Goal: Task Accomplishment & Management: Complete application form

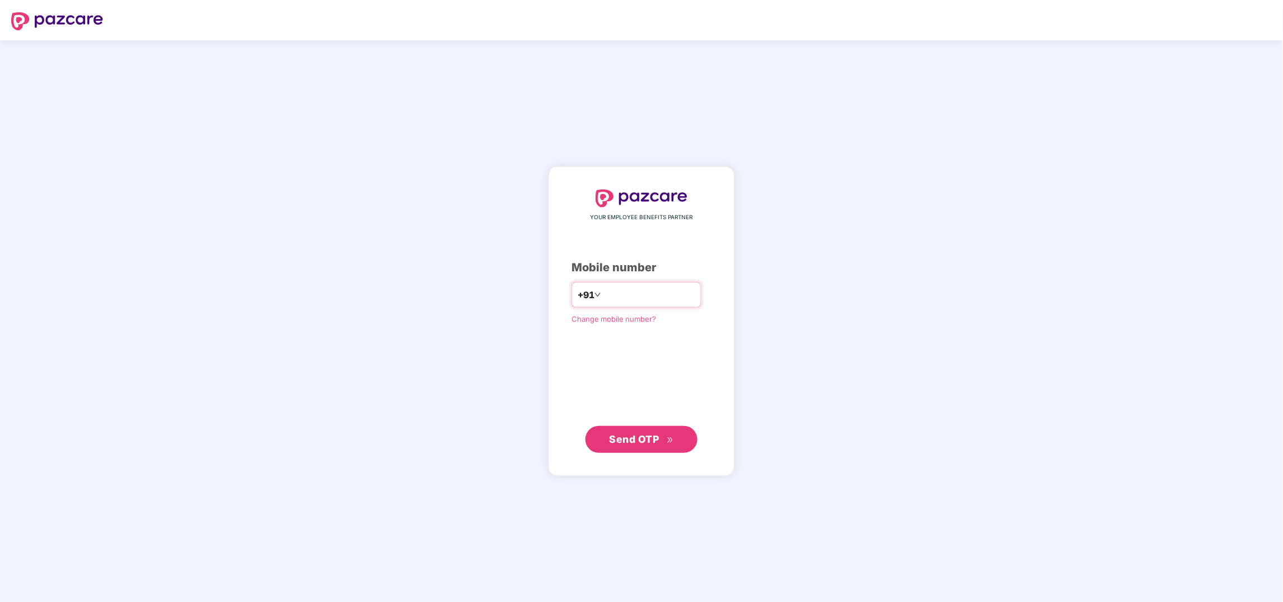
type input "**********"
click at [628, 438] on span "Send OTP" at bounding box center [635, 439] width 50 height 12
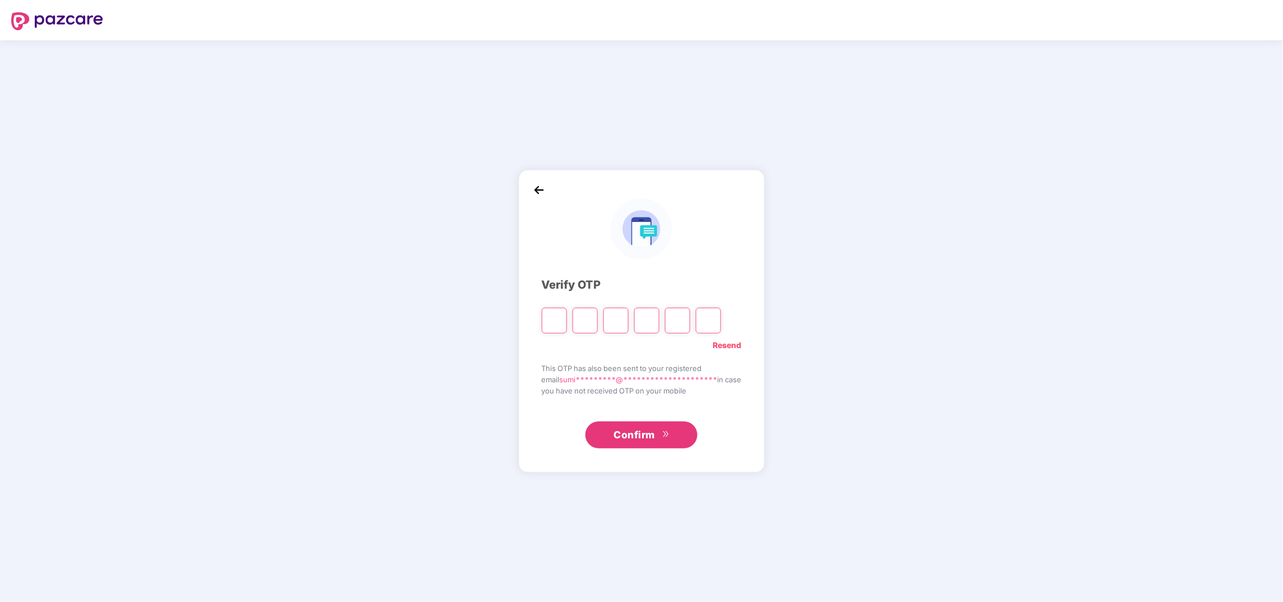
type input "*"
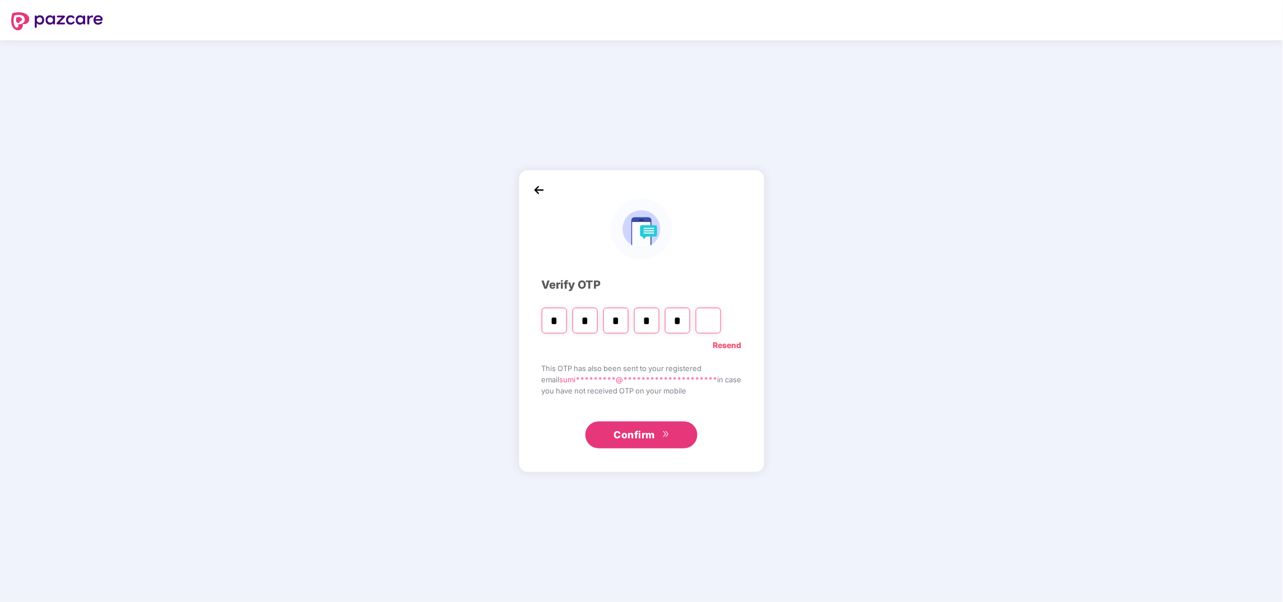
type input "*"
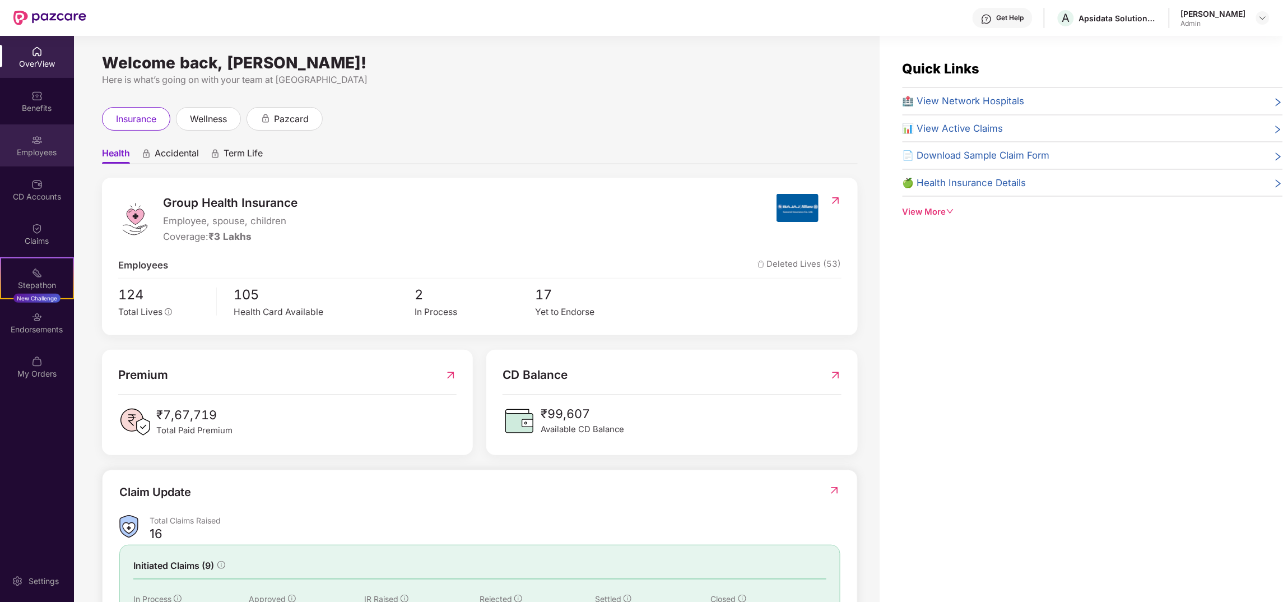
click at [45, 145] on div "Employees" at bounding box center [37, 145] width 74 height 42
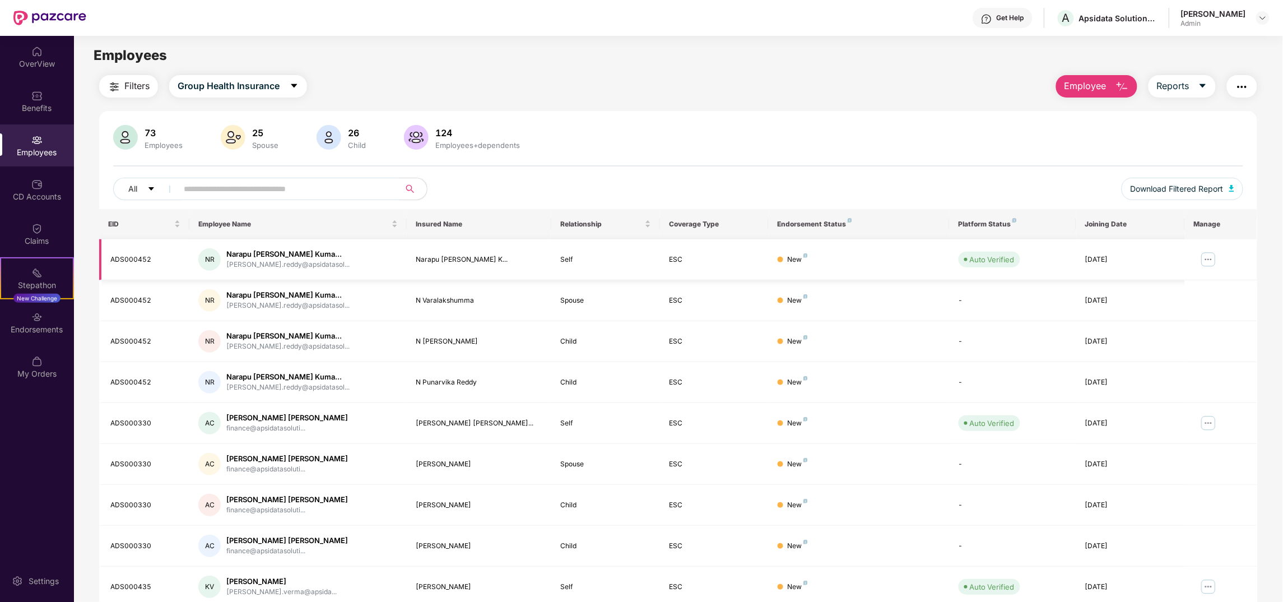
click at [1209, 261] on img at bounding box center [1209, 259] width 18 height 18
click at [1165, 281] on div "Manage Employee & Dependents" at bounding box center [1139, 287] width 127 height 12
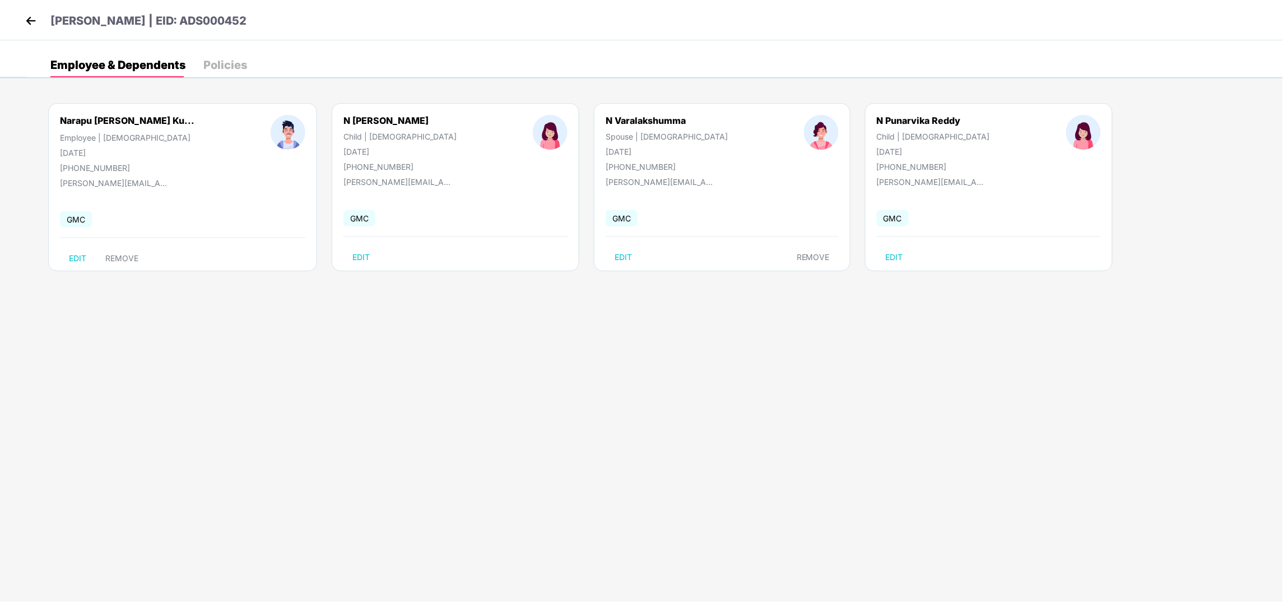
click at [30, 22] on img at bounding box center [30, 20] width 17 height 17
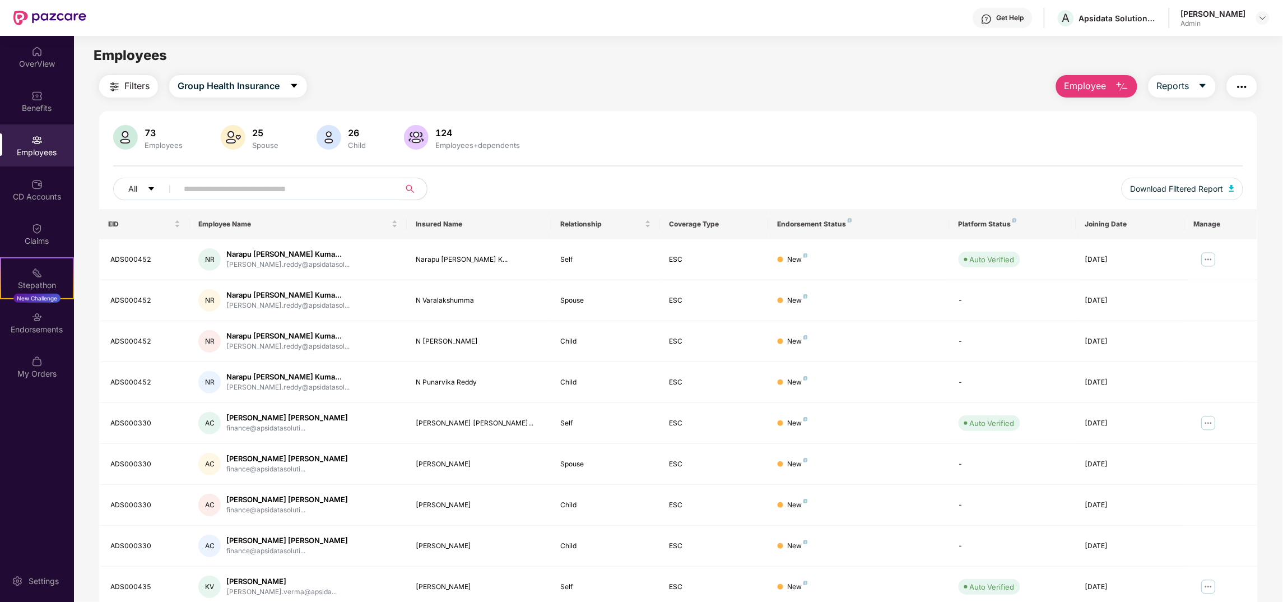
click at [235, 136] on img at bounding box center [233, 137] width 25 height 25
click at [262, 142] on div "Spouse" at bounding box center [265, 145] width 31 height 9
click at [293, 92] on button "Group Health Insurance" at bounding box center [238, 86] width 138 height 22
click at [127, 87] on span "Filters" at bounding box center [136, 86] width 25 height 14
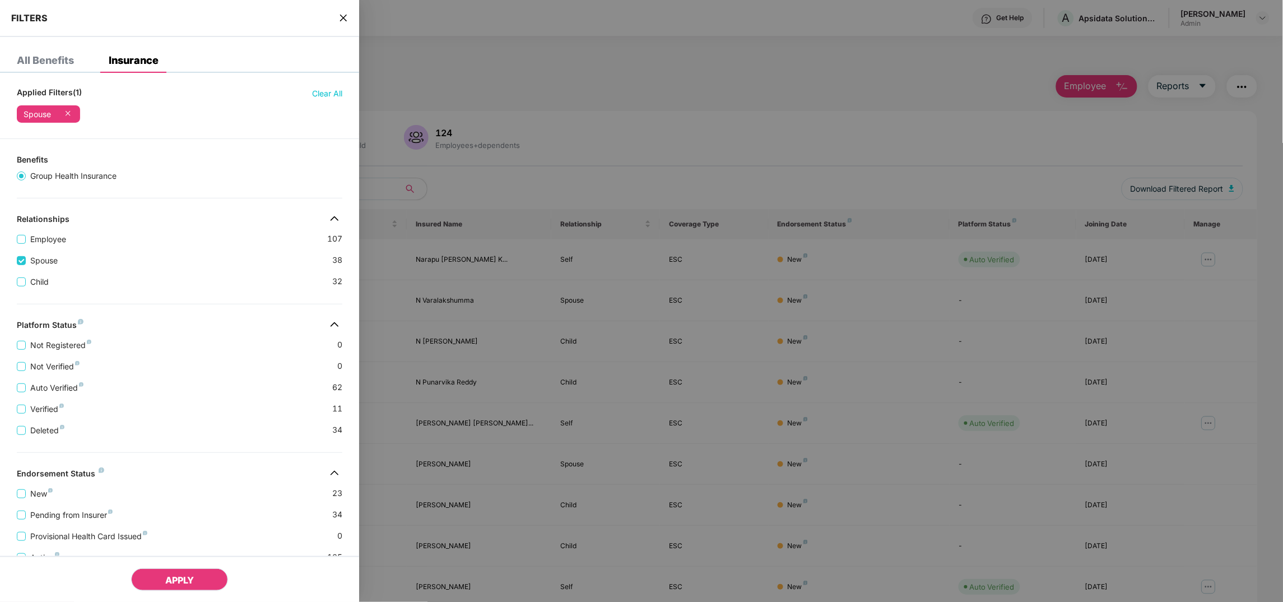
click at [191, 583] on span "APPLY" at bounding box center [179, 579] width 29 height 11
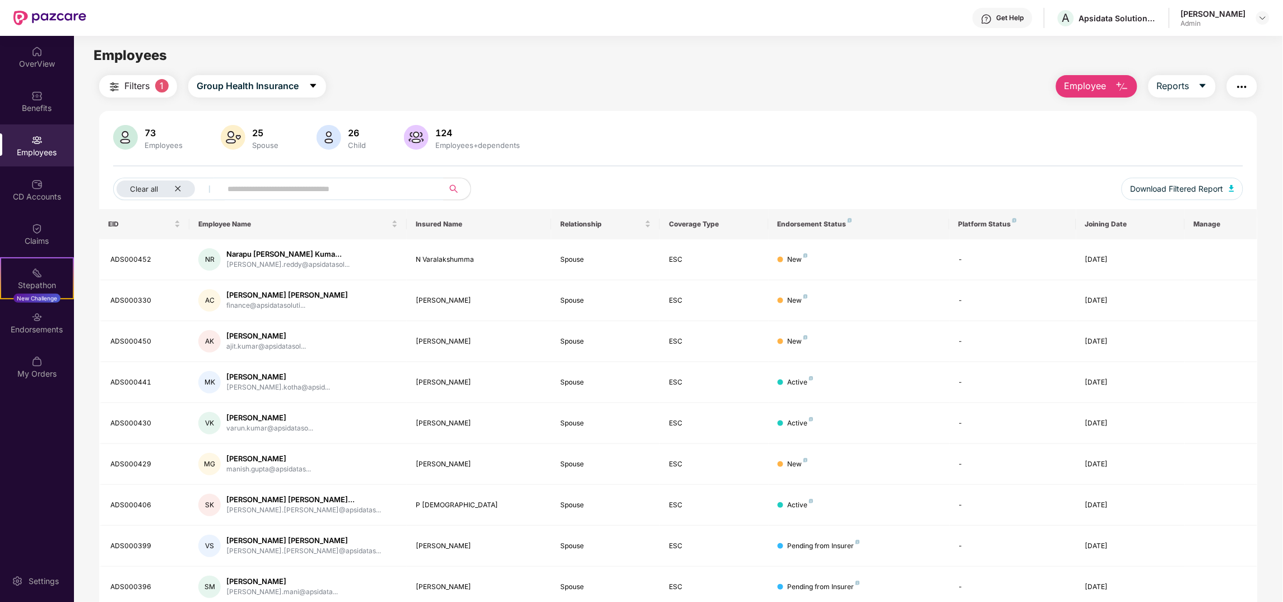
click at [898, 138] on div "73 Employees 25 Spouse 26 Child 124 Employees+dependents" at bounding box center [678, 138] width 1130 height 27
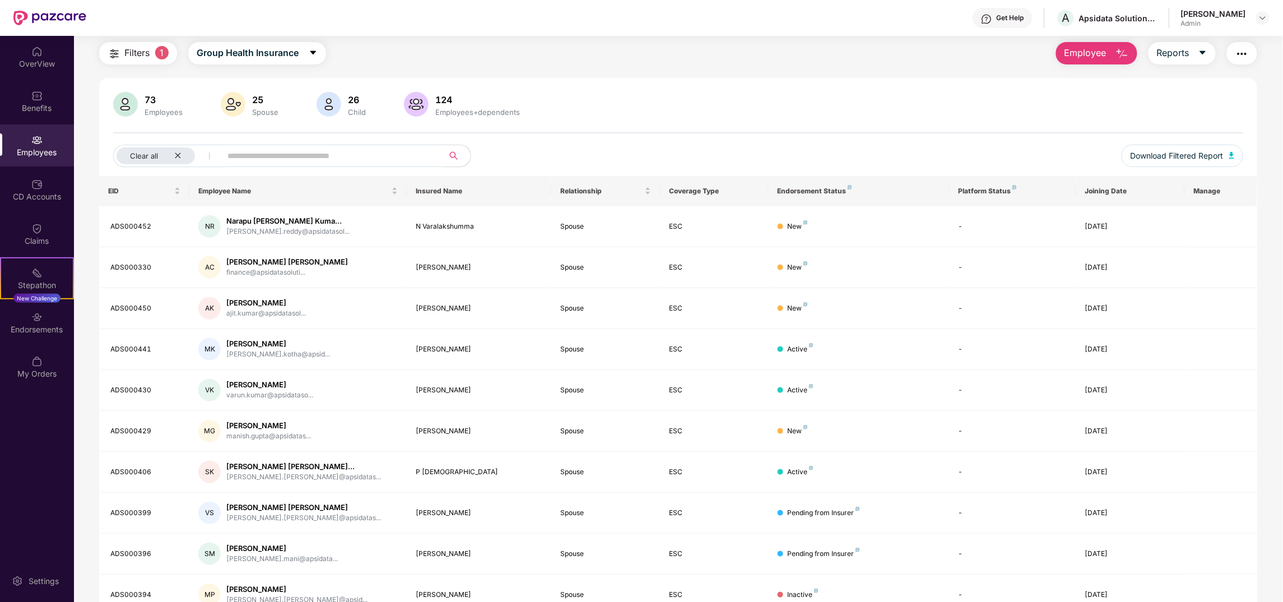
scroll to position [88, 0]
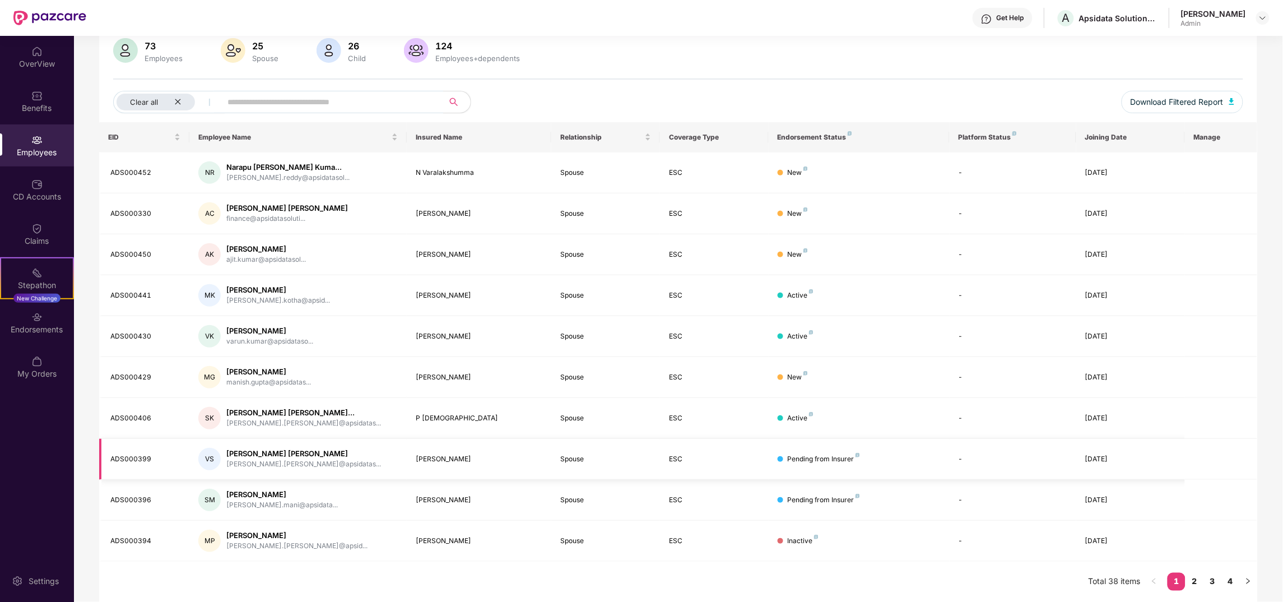
click at [441, 456] on div "Hema Kumari" at bounding box center [479, 459] width 127 height 11
click at [243, 459] on div "vaibhav.shah@apsidatas..." at bounding box center [303, 464] width 155 height 11
click at [210, 458] on div "VS" at bounding box center [209, 459] width 22 height 22
drag, startPoint x: 210, startPoint y: 458, endPoint x: 312, endPoint y: 462, distance: 102.0
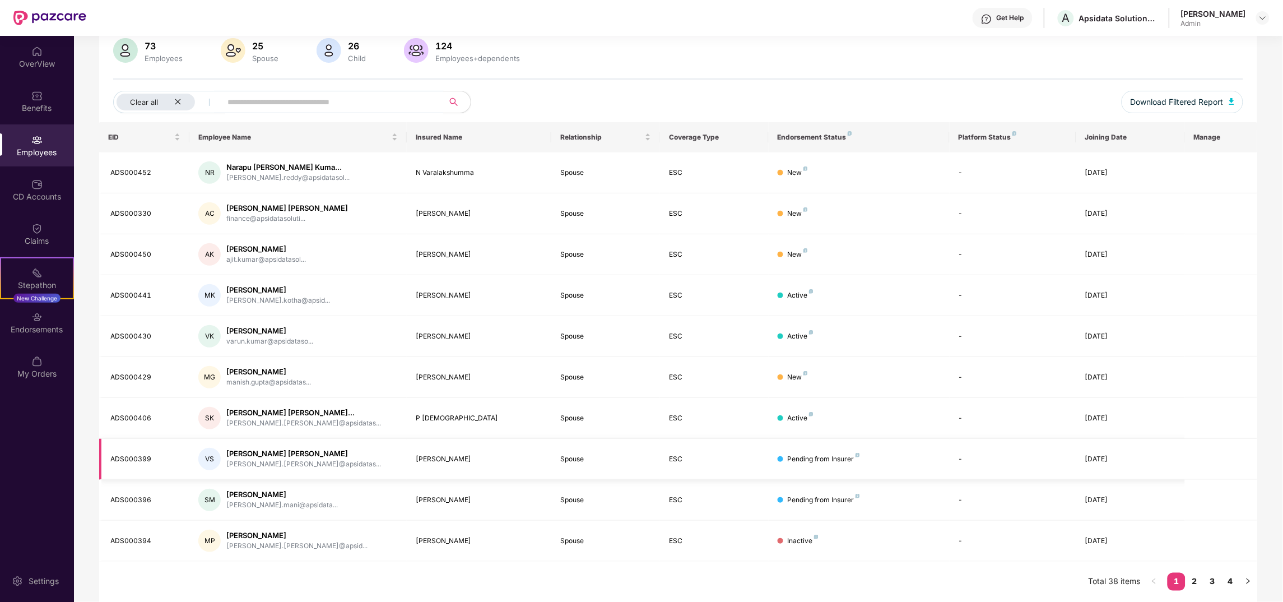
click at [312, 462] on div "VS Vaibhav Vimalbhai Shah vaibhav.shah@apsidatas..." at bounding box center [297, 459] width 199 height 22
click at [179, 98] on icon "close" at bounding box center [177, 101] width 7 height 7
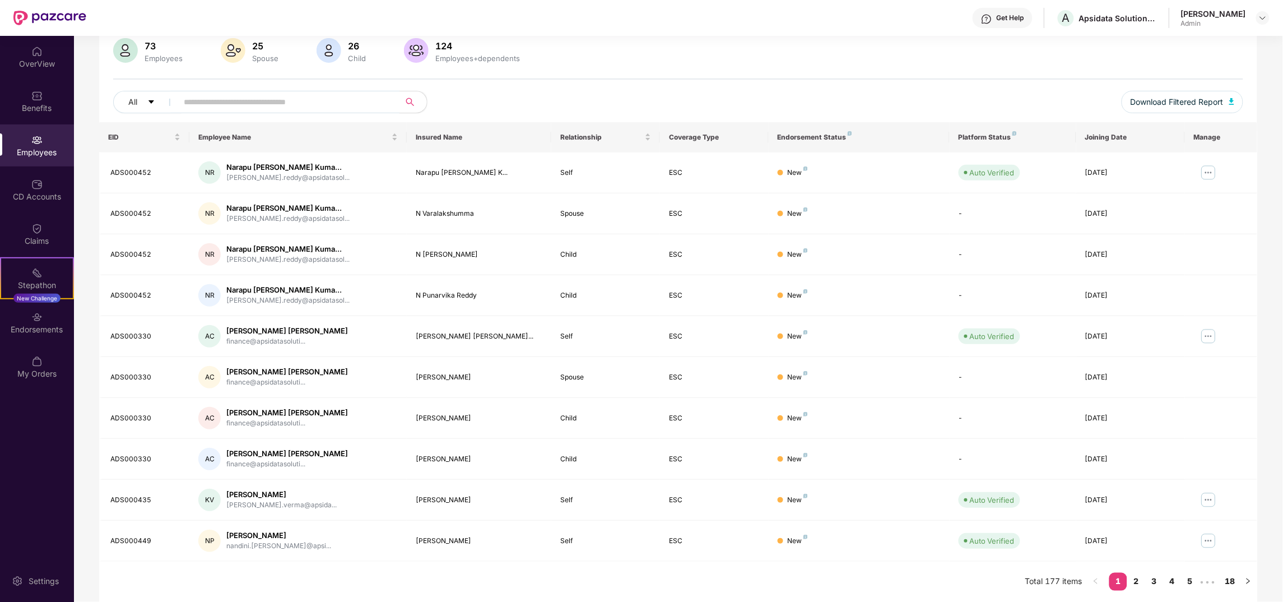
click at [774, 99] on div "All Download Filtered Report" at bounding box center [678, 106] width 1130 height 31
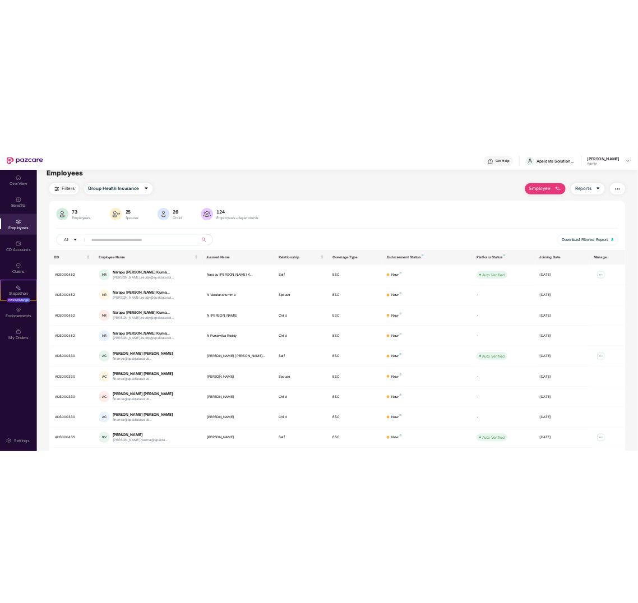
scroll to position [0, 0]
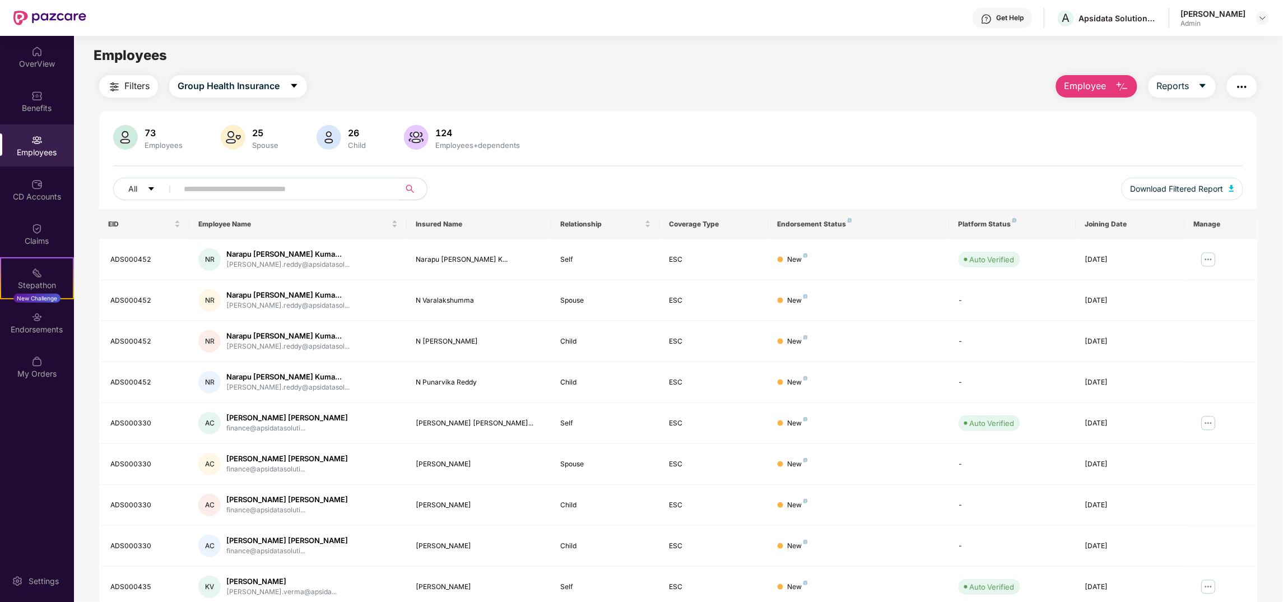
click at [425, 59] on div "Employees" at bounding box center [678, 55] width 1208 height 21
click at [1101, 95] on button "Employee" at bounding box center [1096, 86] width 81 height 22
click at [1114, 118] on div "Add Employee(s)" at bounding box center [1104, 115] width 63 height 13
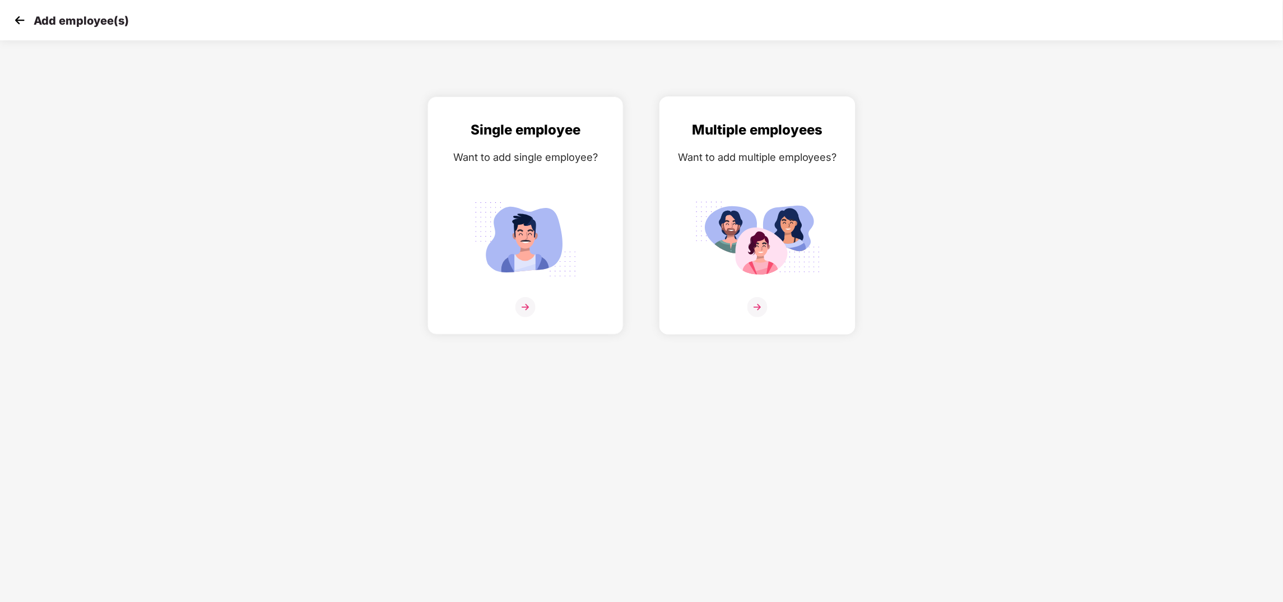
click at [774, 133] on div "Multiple employees" at bounding box center [757, 129] width 173 height 21
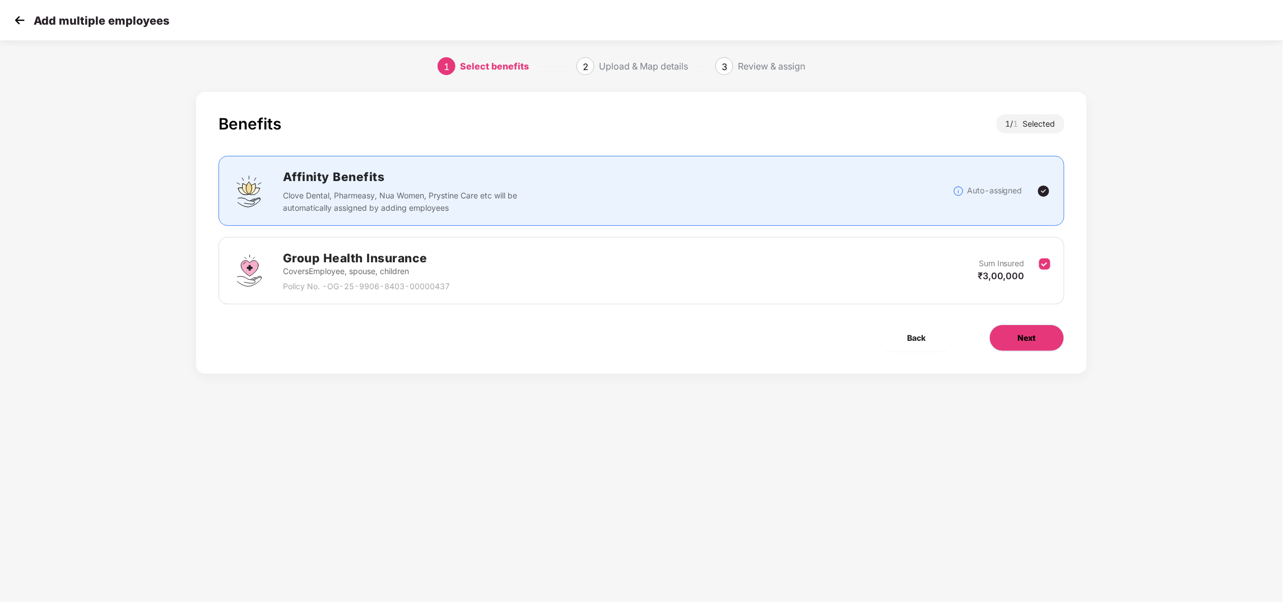
click at [1014, 339] on button "Next" at bounding box center [1026, 337] width 75 height 27
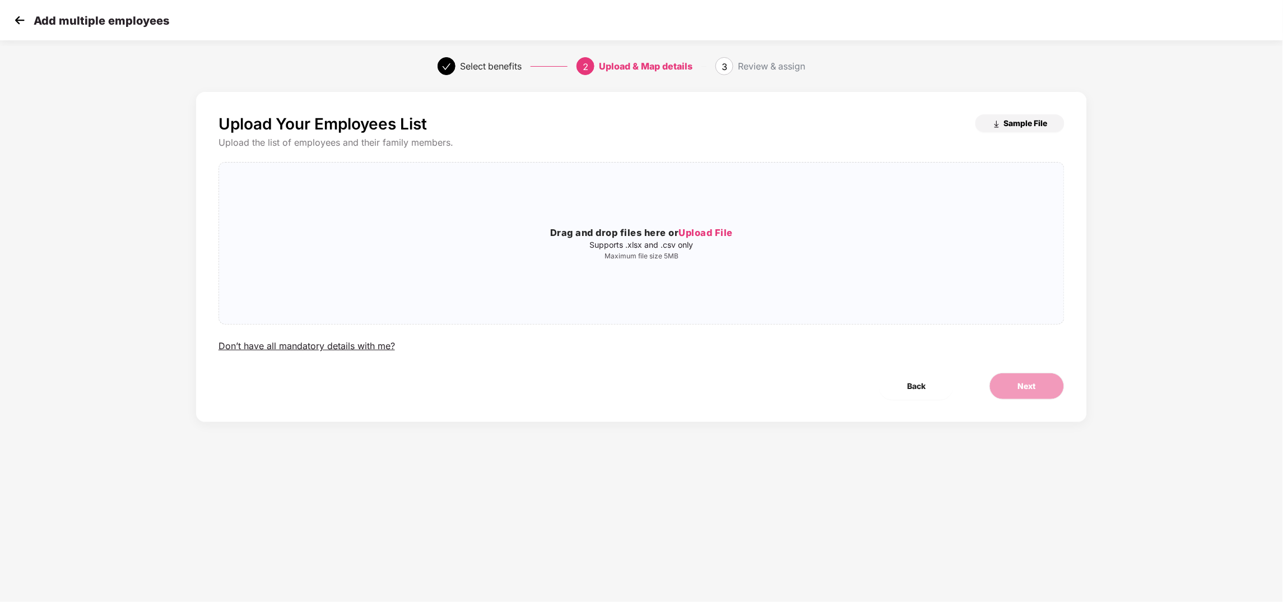
click at [1017, 119] on span "Sample File" at bounding box center [1026, 123] width 44 height 11
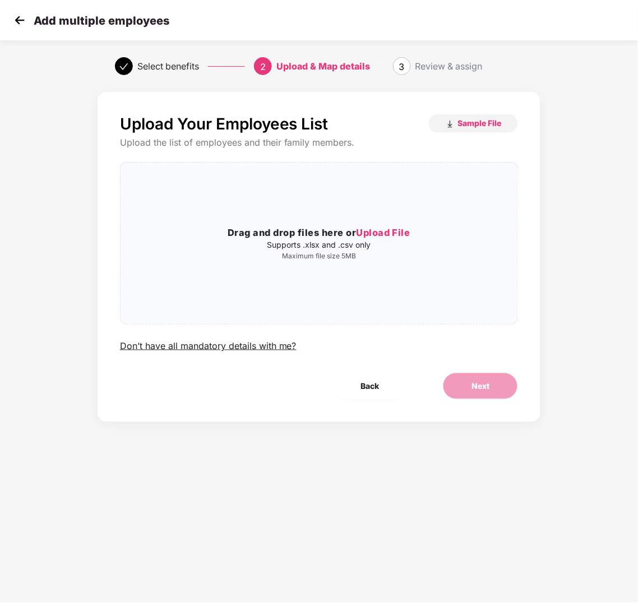
click at [217, 445] on div "Upload Your Employees List Sample File Upload the list of employees and their f…" at bounding box center [318, 268] width 443 height 364
click at [396, 234] on span "Upload File" at bounding box center [383, 232] width 54 height 11
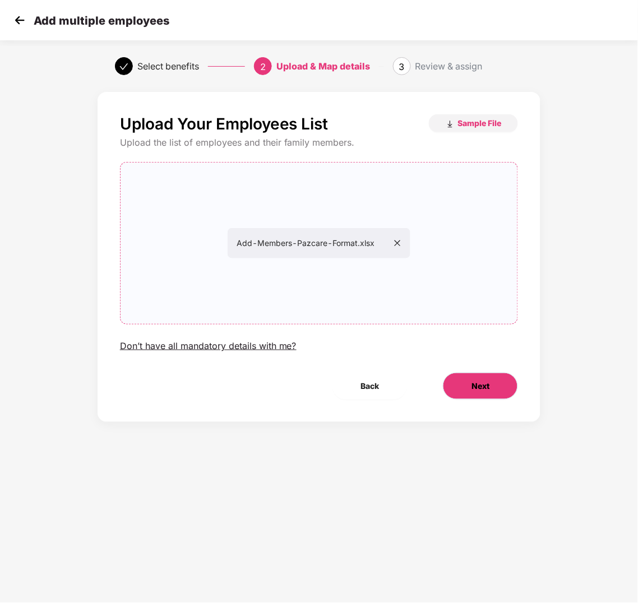
click at [486, 387] on span "Next" at bounding box center [480, 386] width 18 height 12
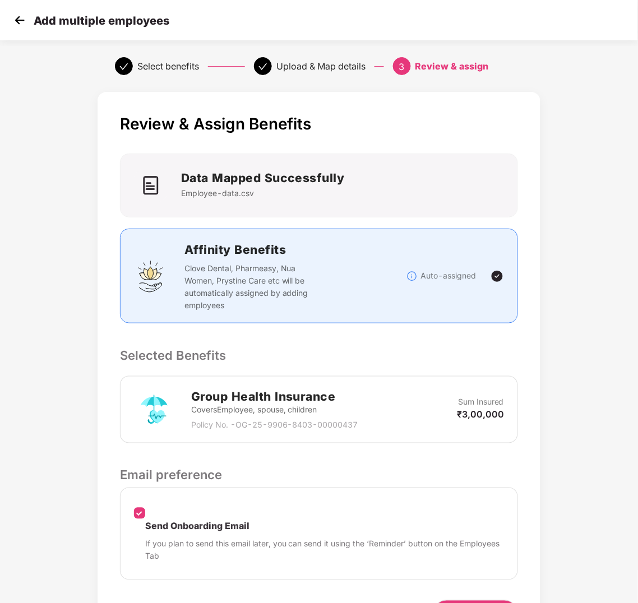
click at [553, 239] on div "Review & Assign Benefits Data Mapped Successfully Employee-data.csv Affinity Be…" at bounding box center [318, 381] width 531 height 591
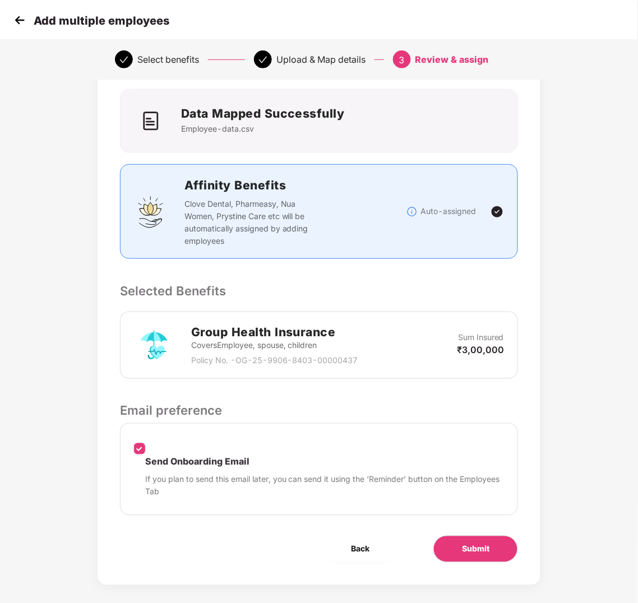
scroll to position [75, 0]
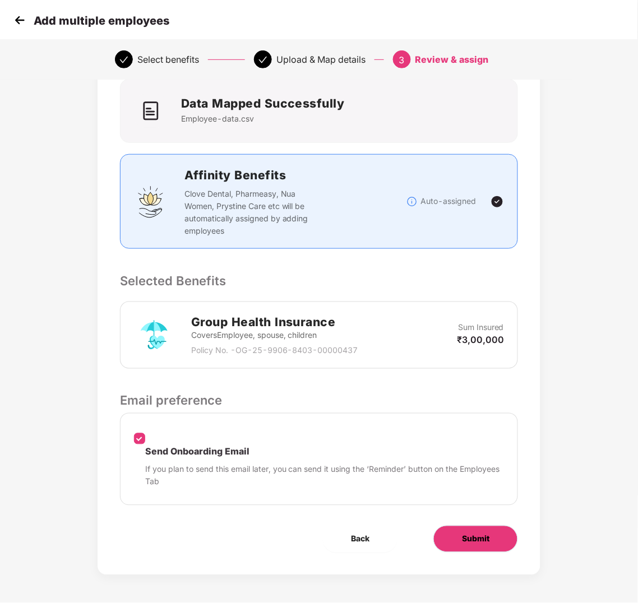
click at [505, 538] on button "Submit" at bounding box center [475, 539] width 85 height 27
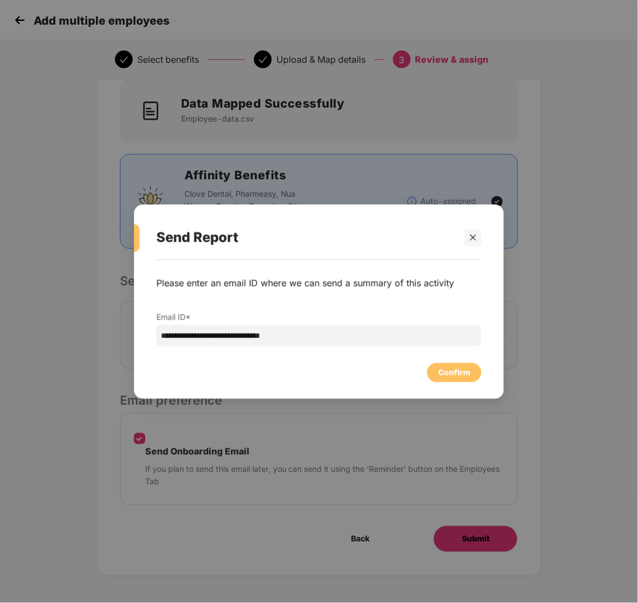
scroll to position [0, 0]
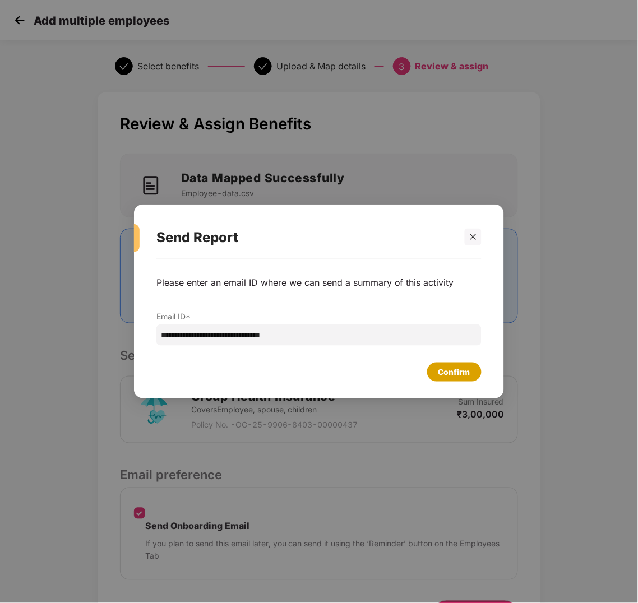
click at [457, 374] on div "Confirm" at bounding box center [454, 372] width 32 height 12
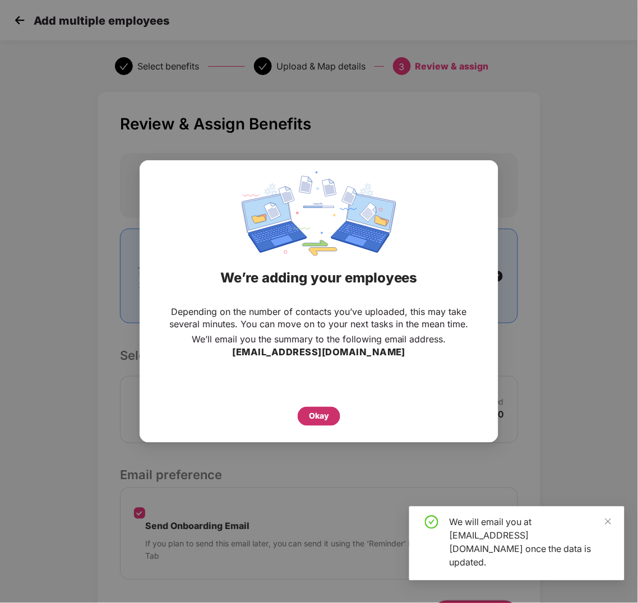
click at [314, 421] on div "Okay" at bounding box center [319, 416] width 20 height 12
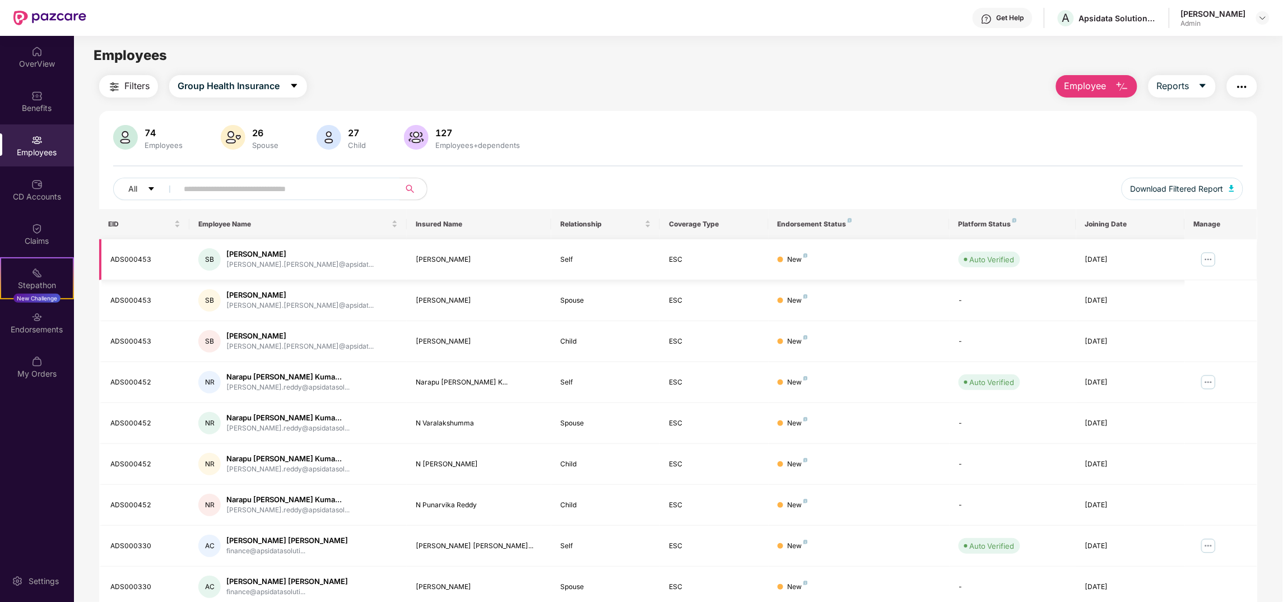
click at [1206, 264] on img at bounding box center [1209, 259] width 18 height 18
click at [1097, 285] on div "Manage Employee & Dependents" at bounding box center [1139, 287] width 127 height 12
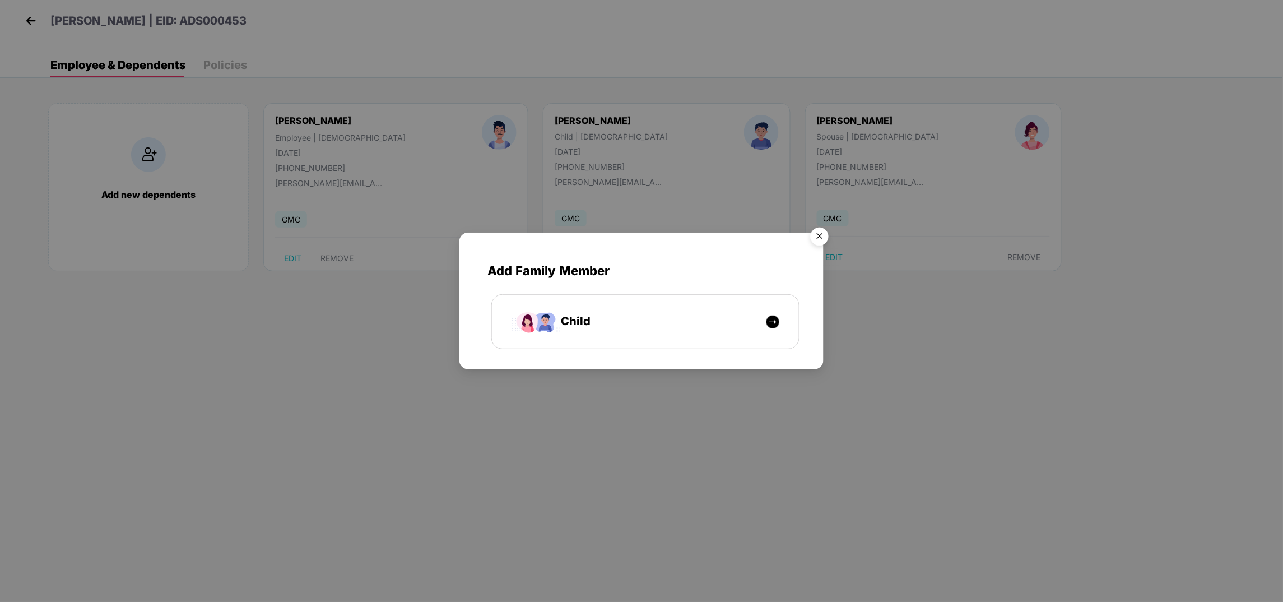
click at [821, 238] on img "Close" at bounding box center [819, 237] width 31 height 31
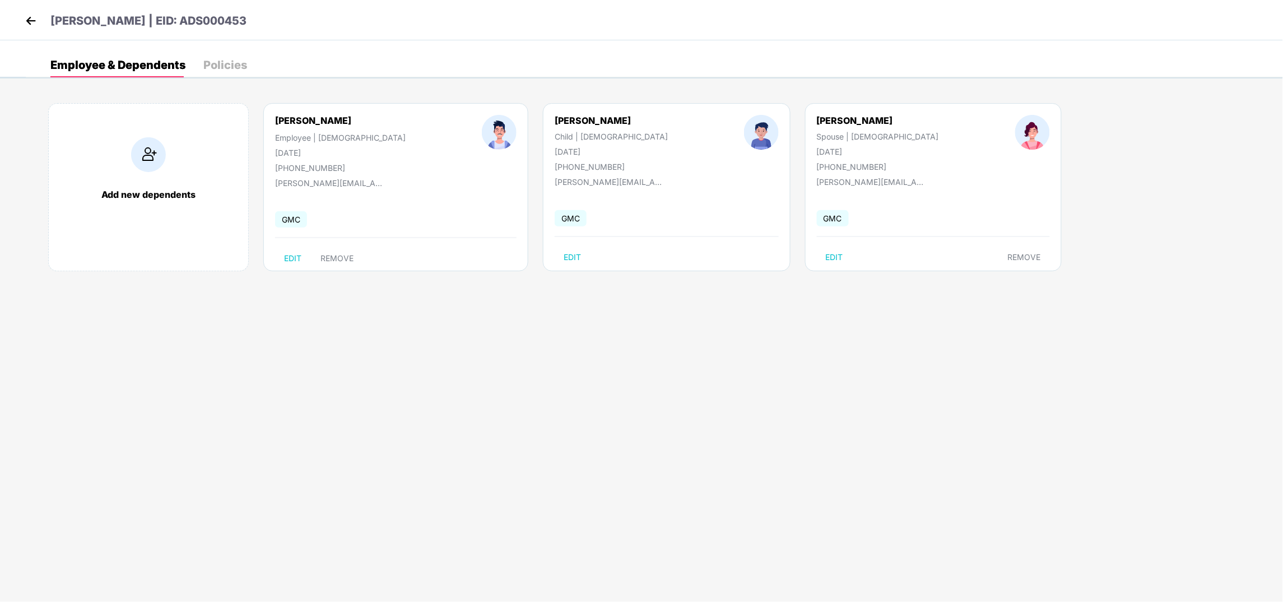
click at [33, 22] on img at bounding box center [30, 20] width 17 height 17
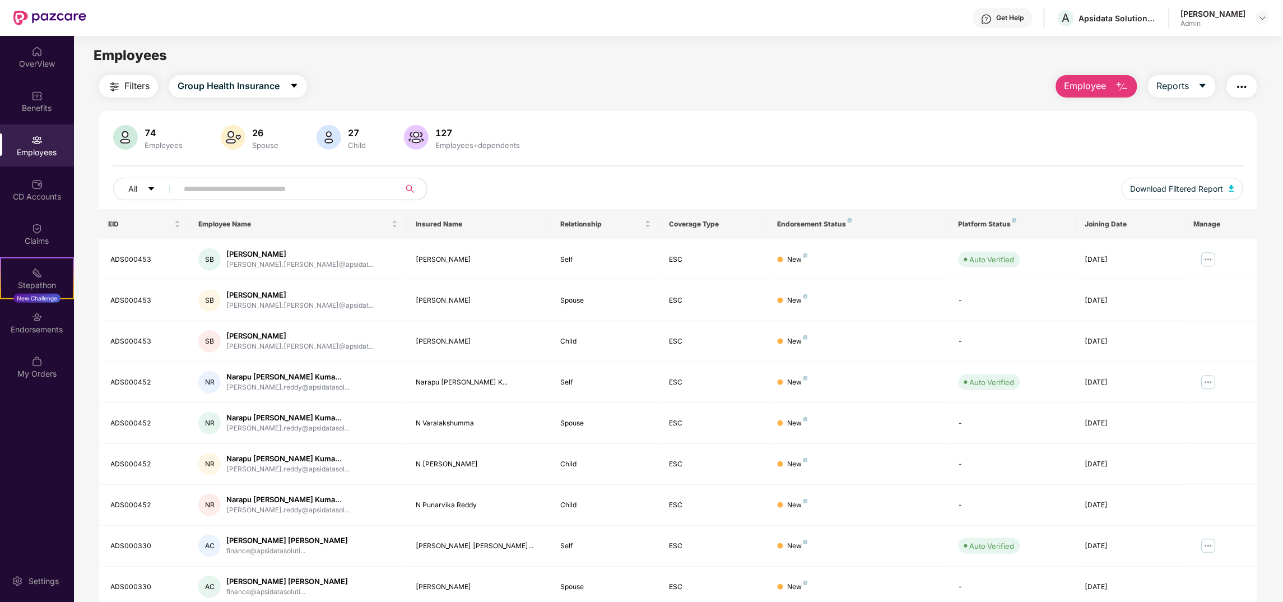
click at [48, 140] on div "Employees" at bounding box center [37, 145] width 74 height 42
